Goal: Information Seeking & Learning: Compare options

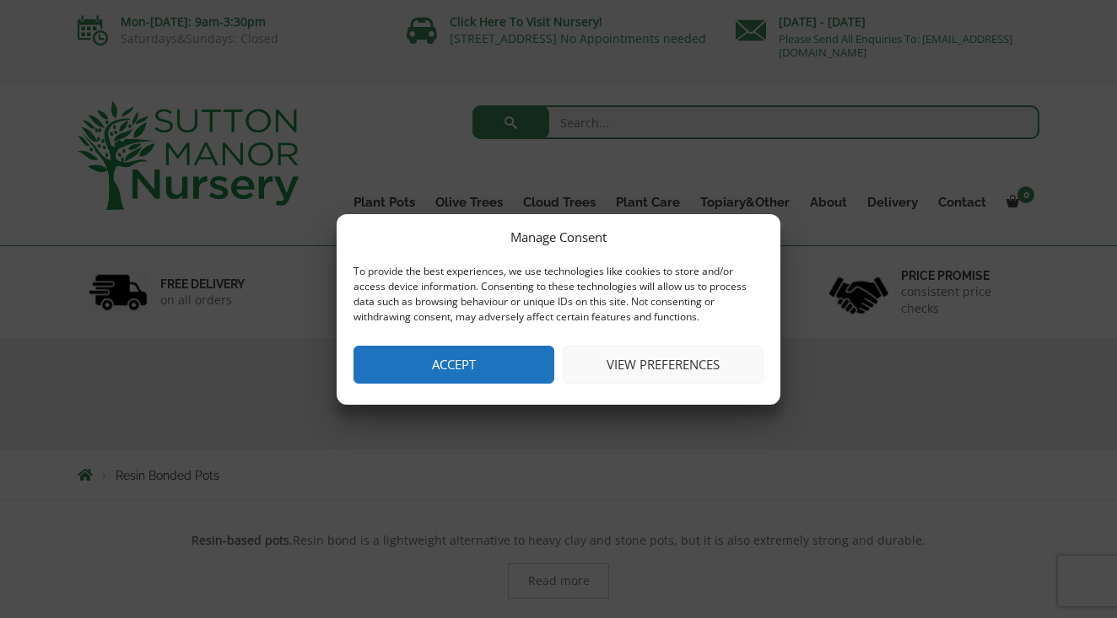
click at [521, 361] on button "Accept" at bounding box center [453, 365] width 201 height 38
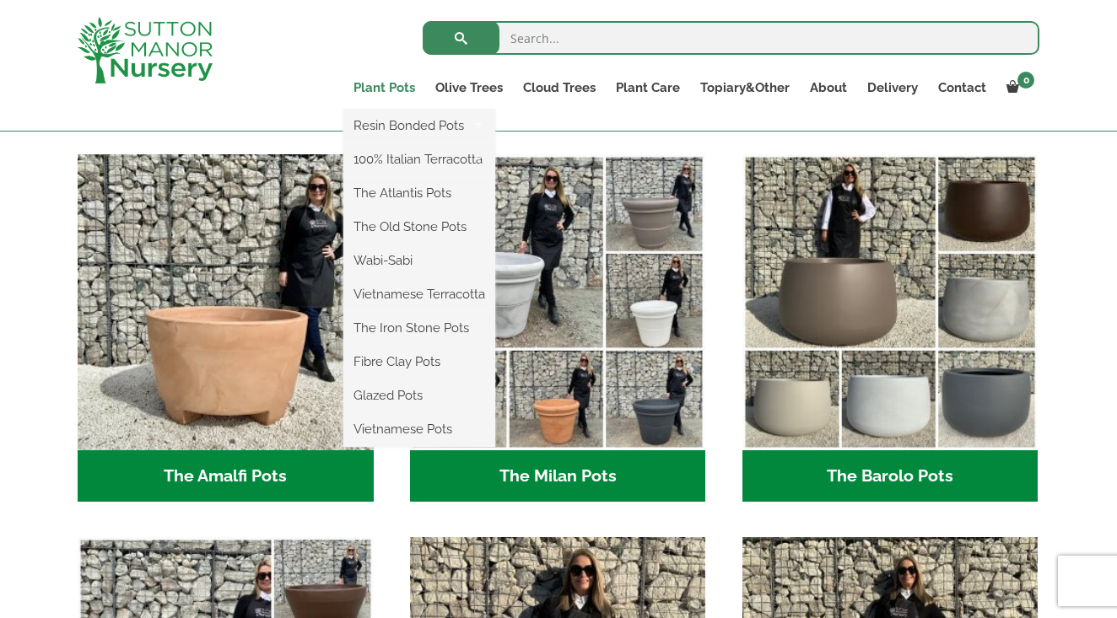
scroll to position [438, 0]
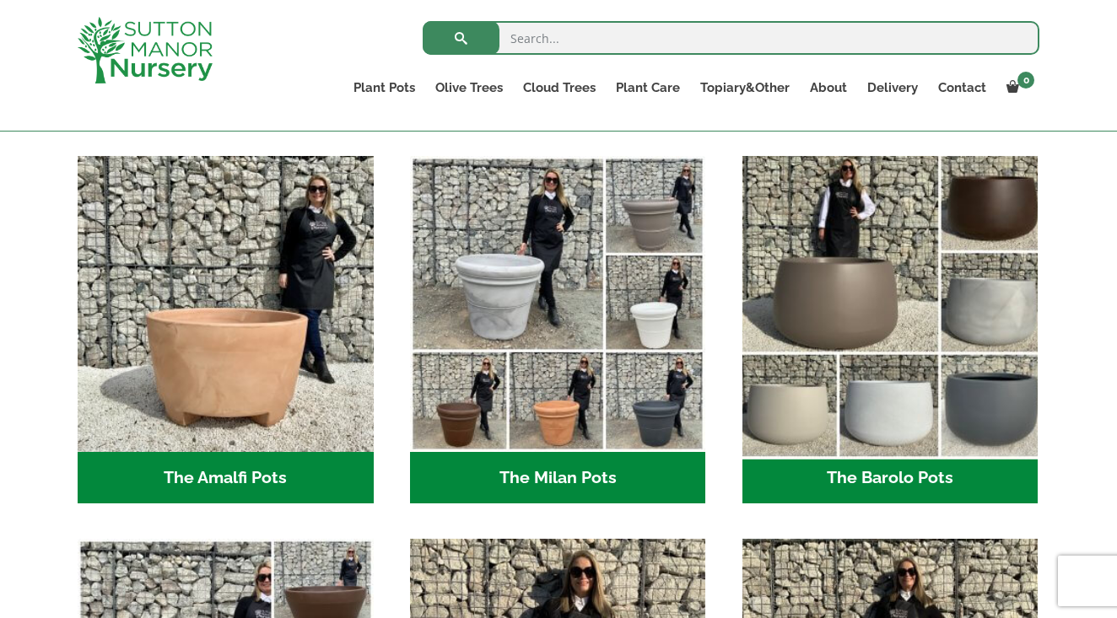
click at [806, 245] on img "Visit product category The Barolo Pots" at bounding box center [890, 303] width 310 height 310
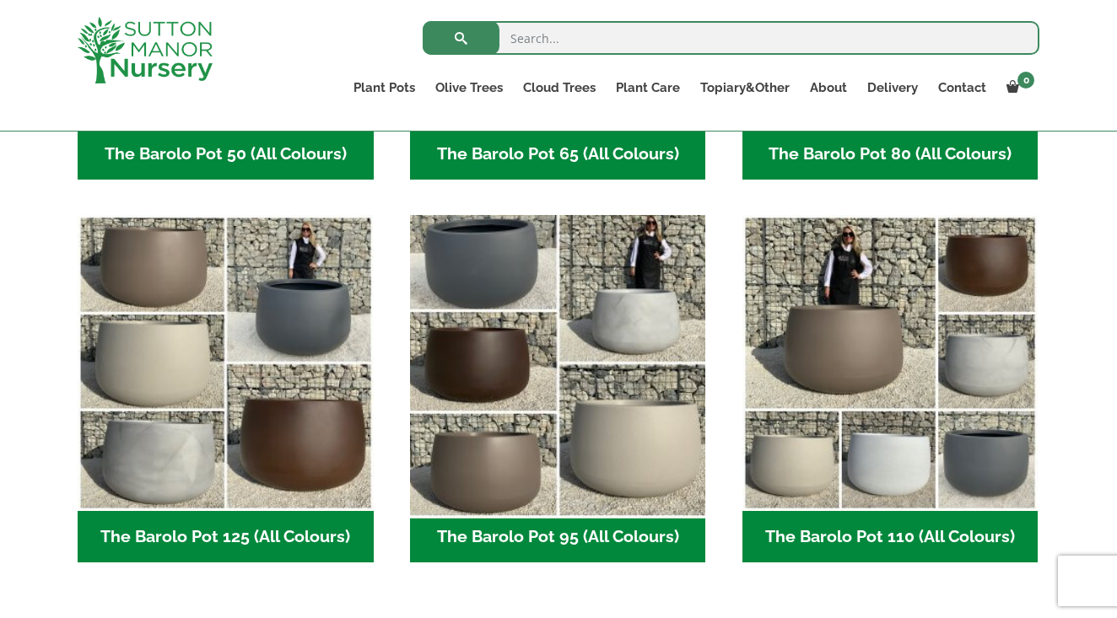
scroll to position [745, 0]
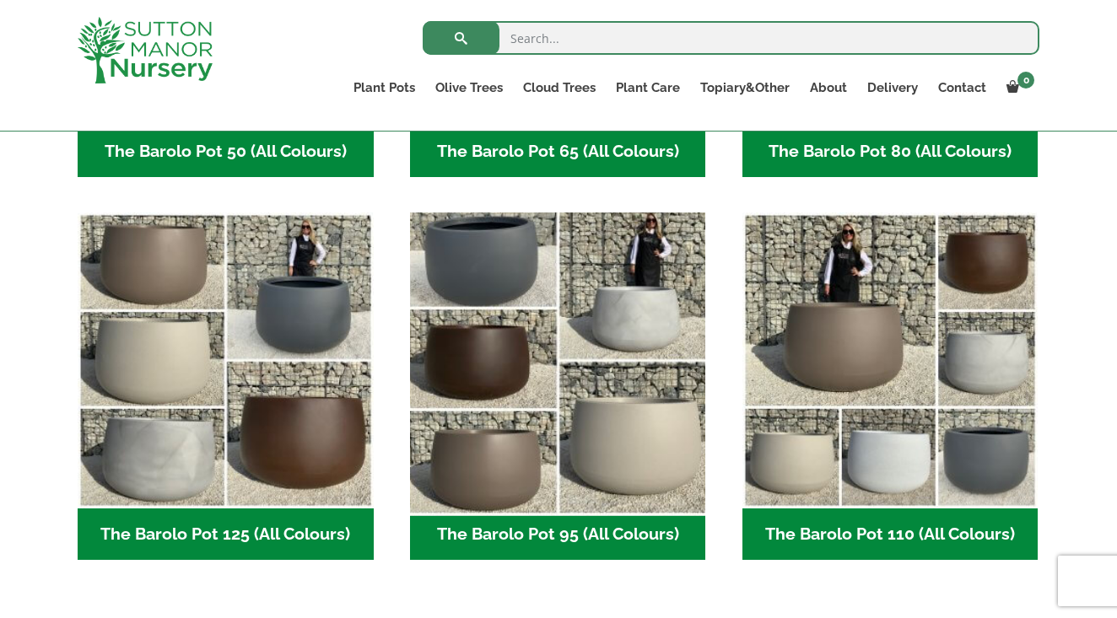
click at [511, 477] on img "Visit product category The Barolo Pot 95 (All Colours)" at bounding box center [557, 361] width 310 height 310
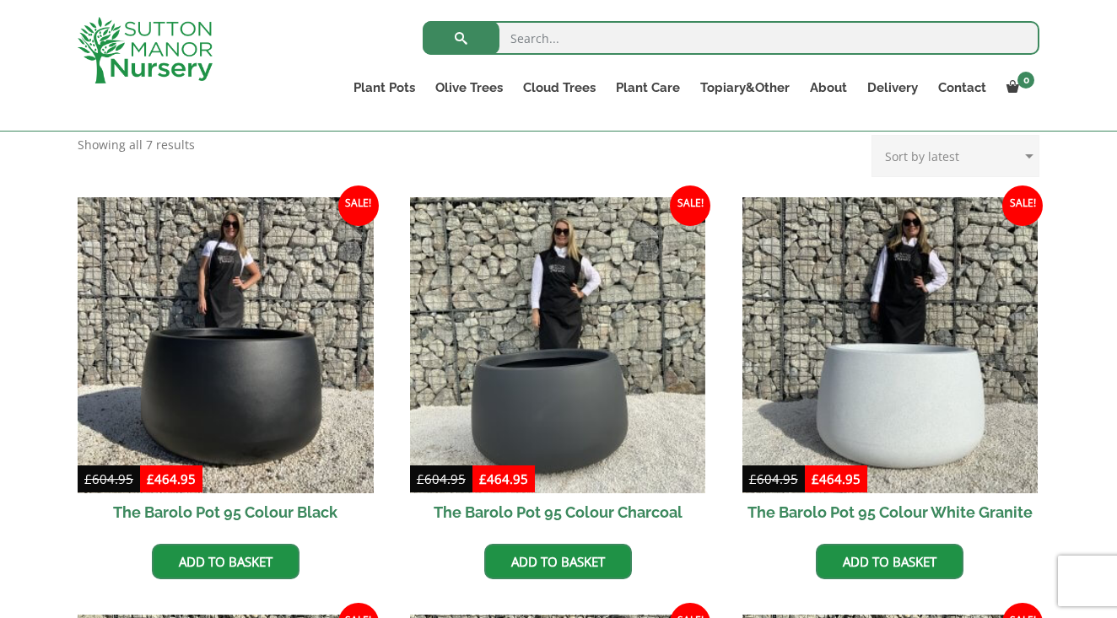
scroll to position [368, 0]
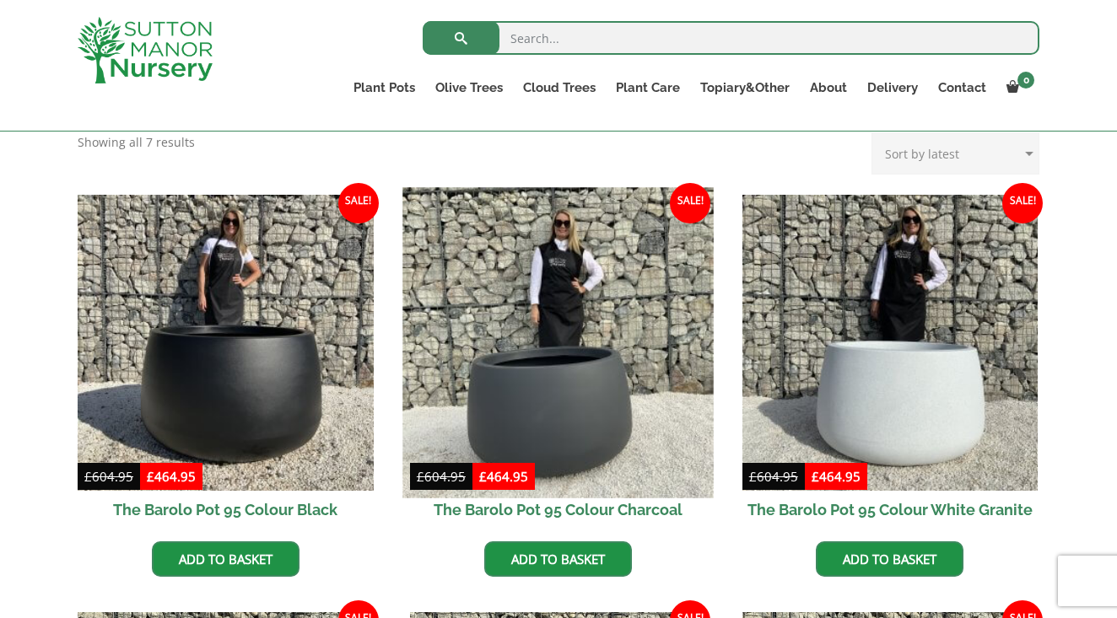
click at [601, 415] on img at bounding box center [557, 342] width 310 height 310
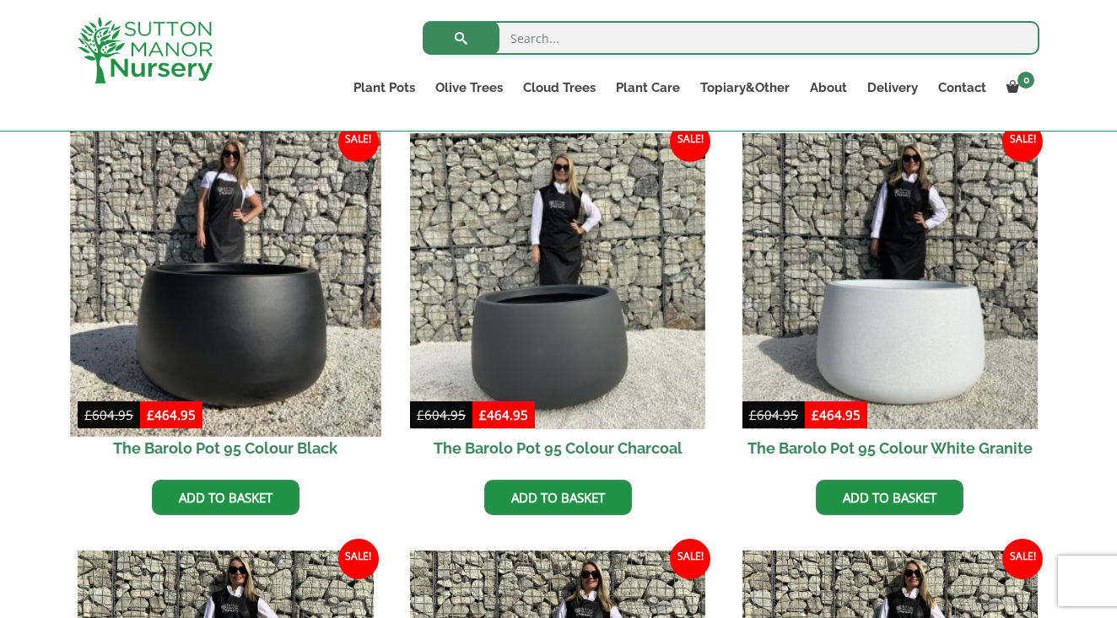
scroll to position [437, 0]
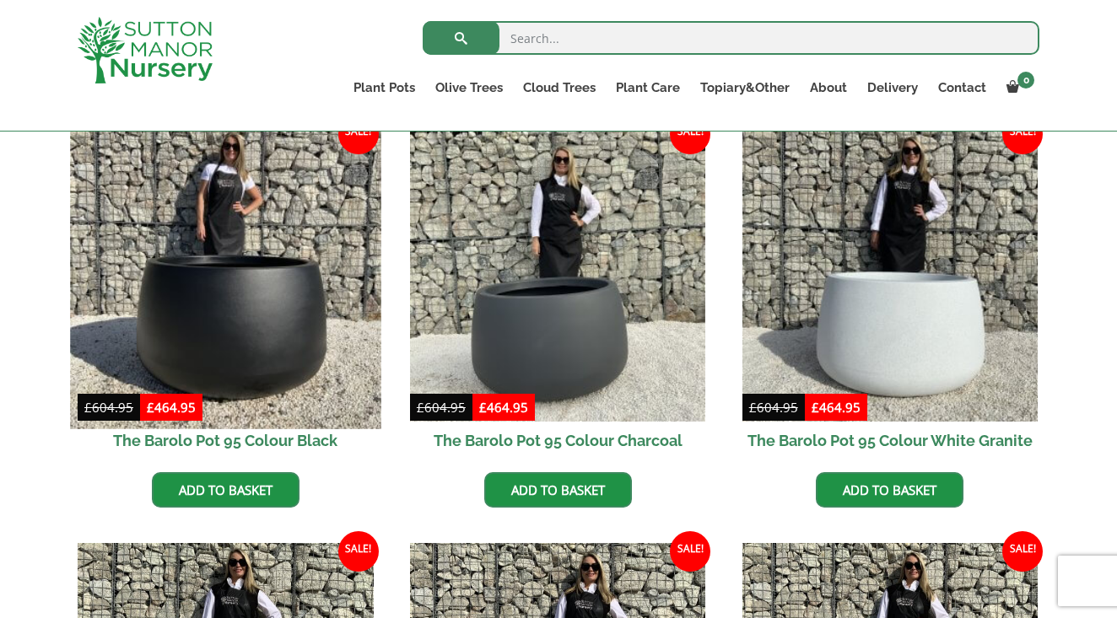
click at [248, 281] on img at bounding box center [225, 273] width 310 height 310
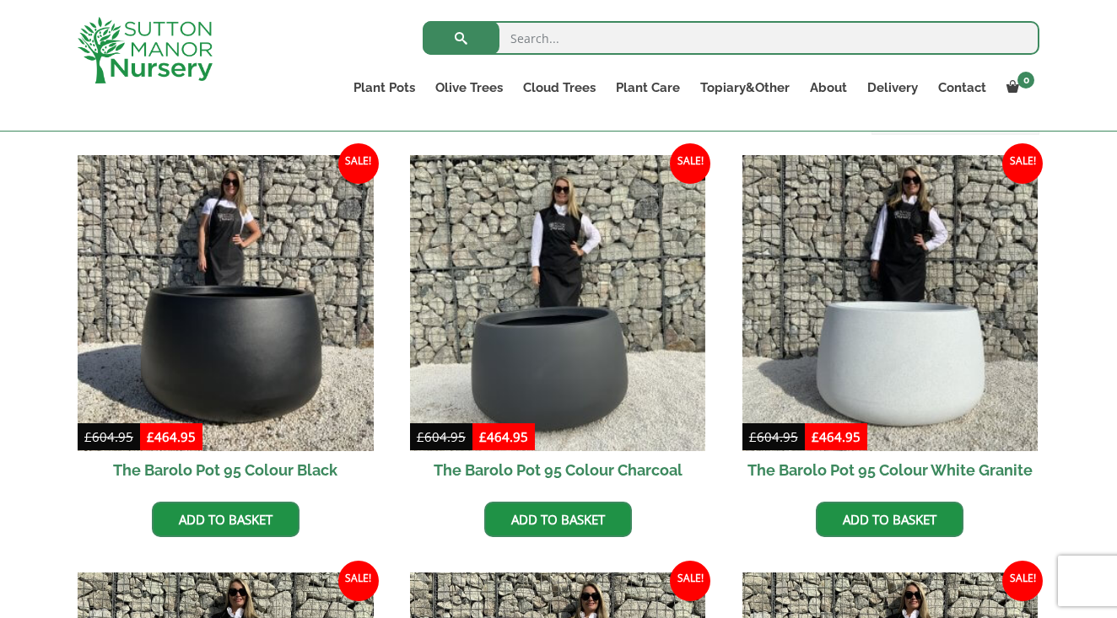
scroll to position [492, 0]
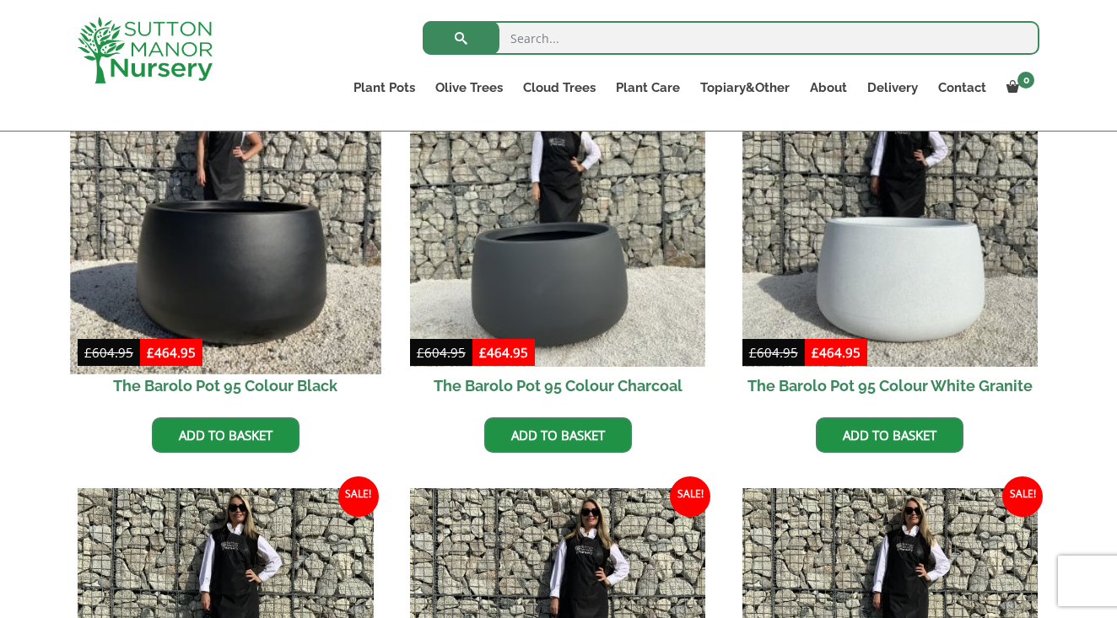
click at [251, 267] on img at bounding box center [225, 218] width 310 height 310
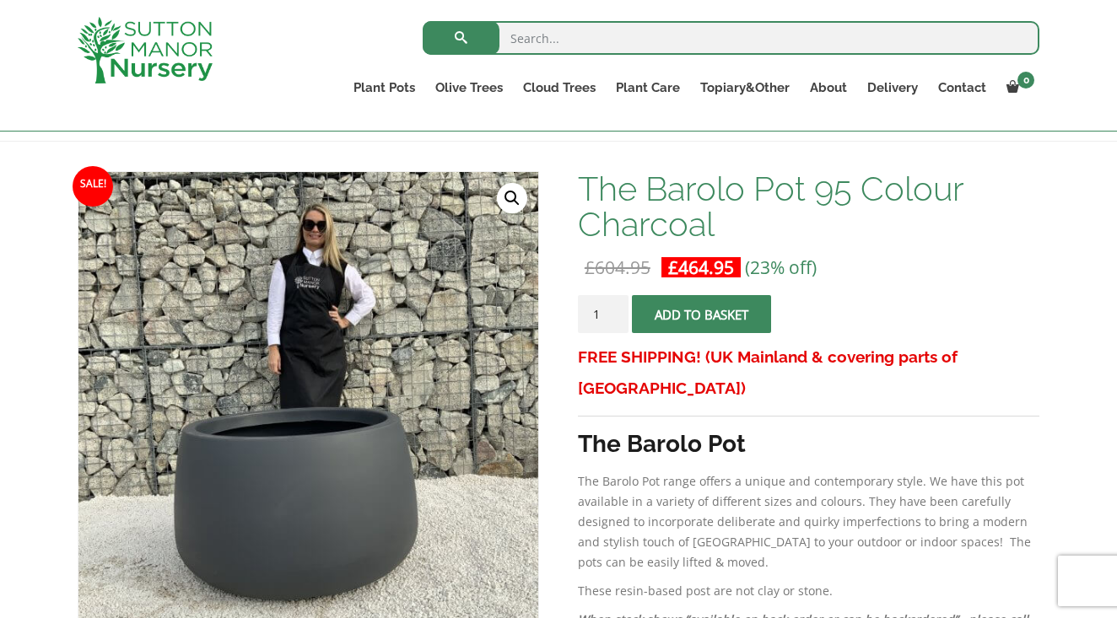
scroll to position [219, 0]
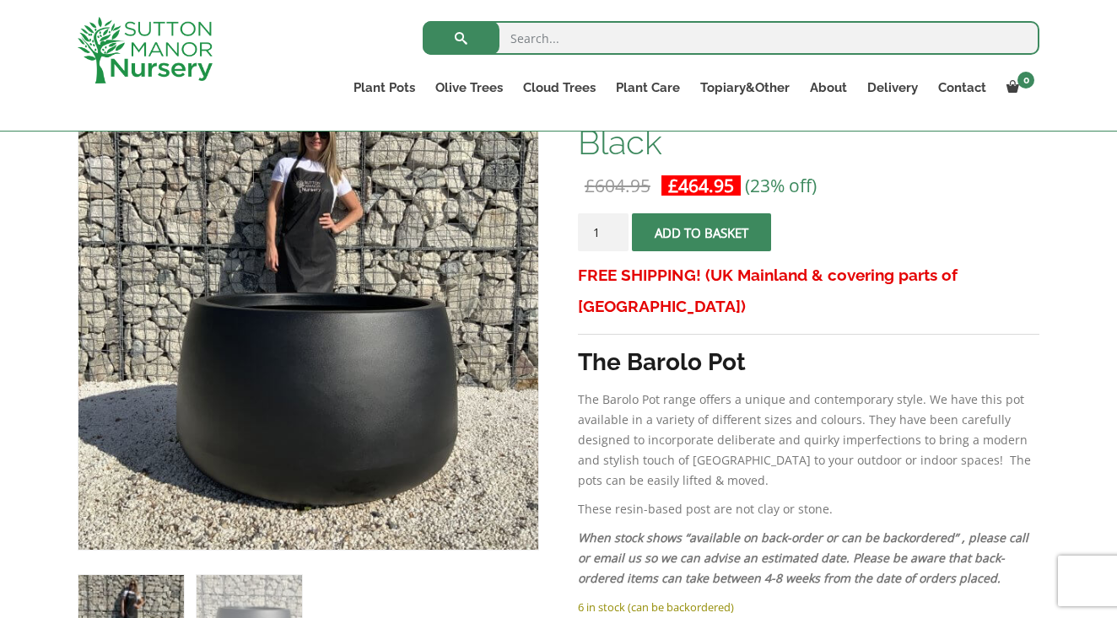
scroll to position [301, 0]
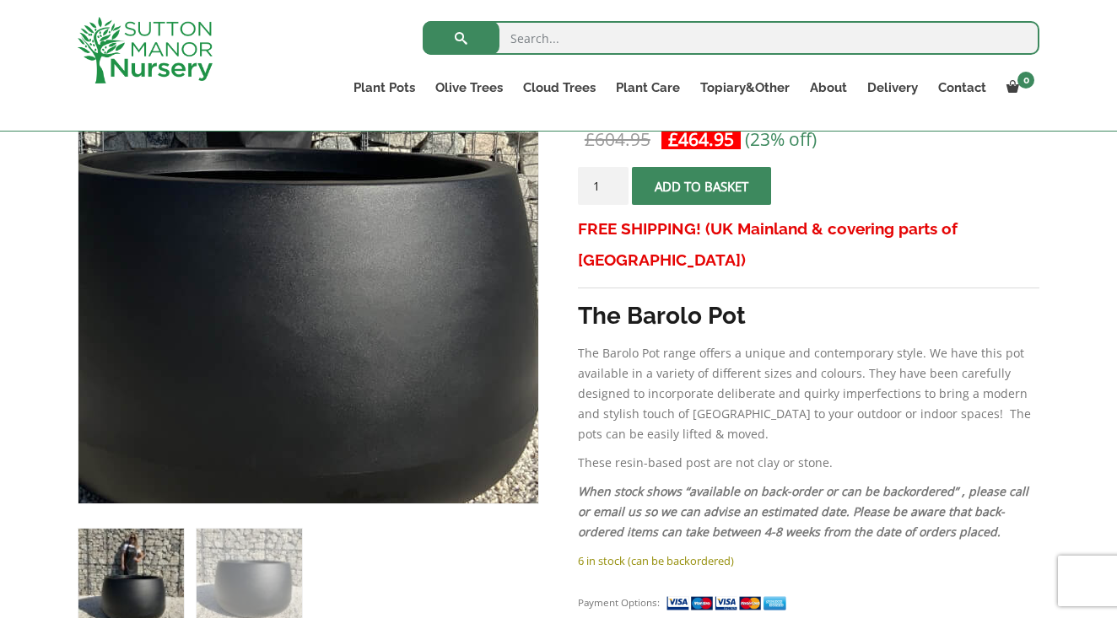
scroll to position [342, 0]
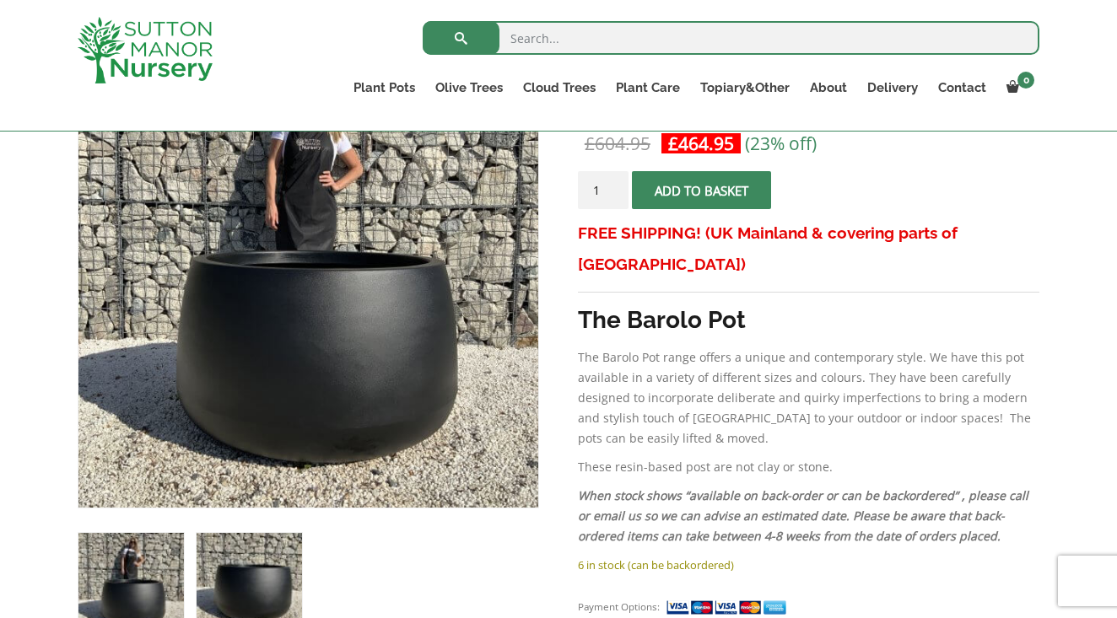
click at [234, 558] on img at bounding box center [249, 585] width 105 height 105
